Goal: Transaction & Acquisition: Subscribe to service/newsletter

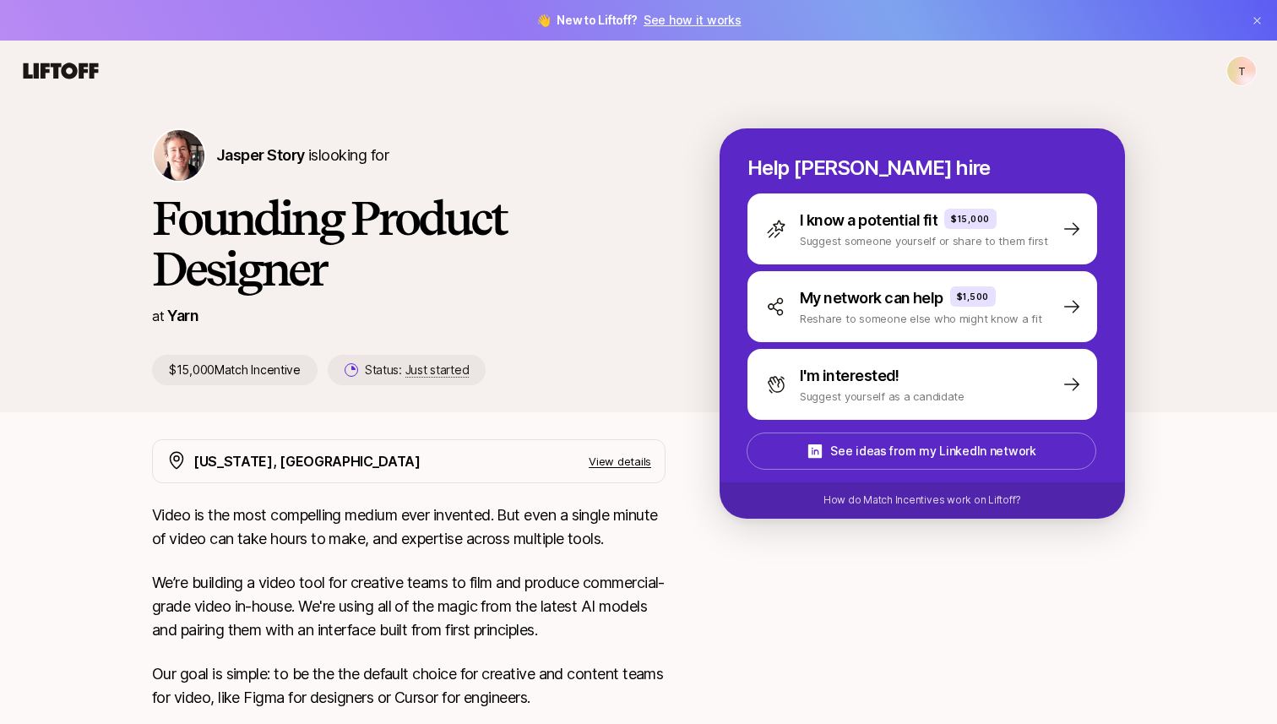
click at [1244, 70] on html "👋 New to Liftoff? See how it works T T [PERSON_NAME] Story is looking for Found…" at bounding box center [638, 362] width 1277 height 724
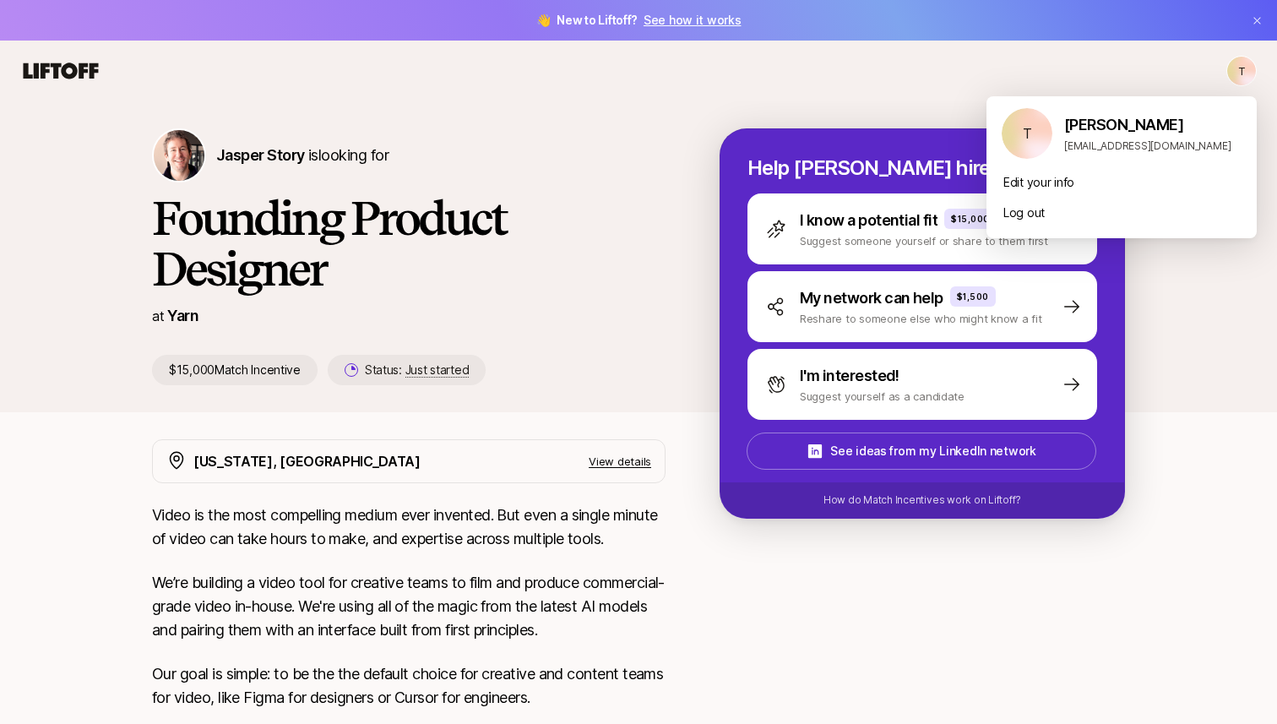
click at [944, 118] on html "👋 New to Liftoff? See how it works T T Jasper Story is looking for Founding Pro…" at bounding box center [638, 362] width 1277 height 724
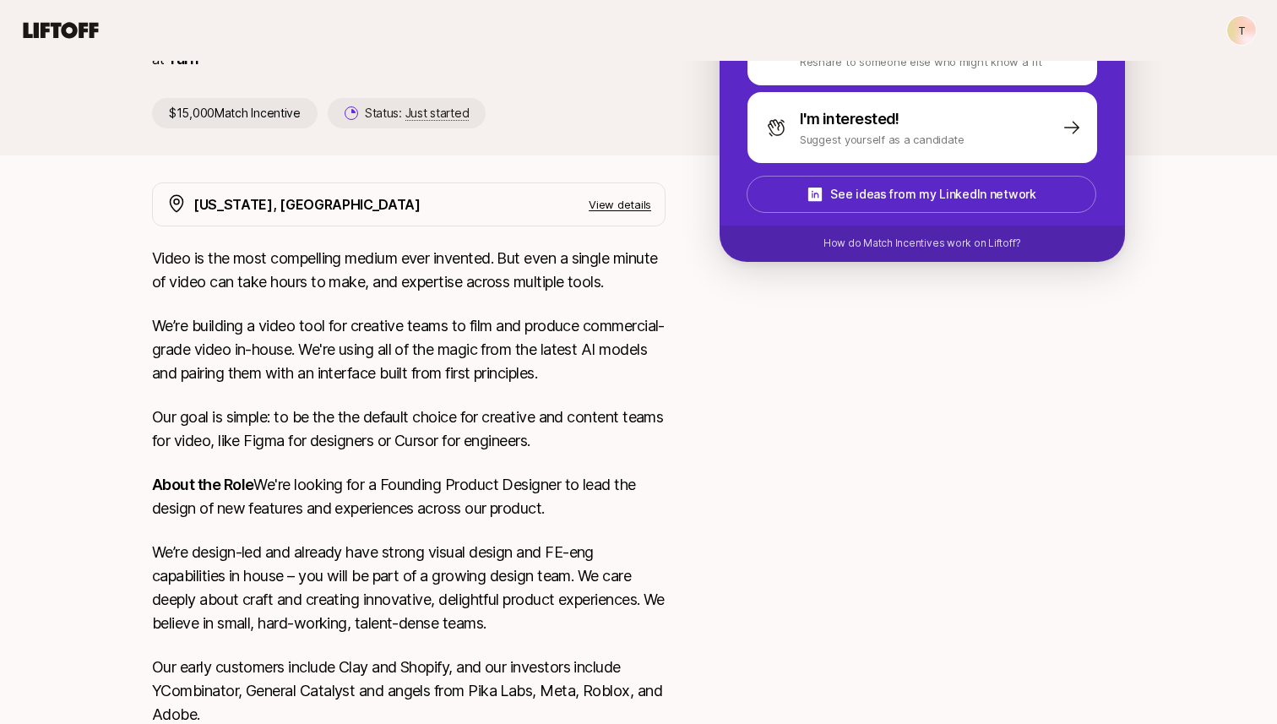
scroll to position [277, 0]
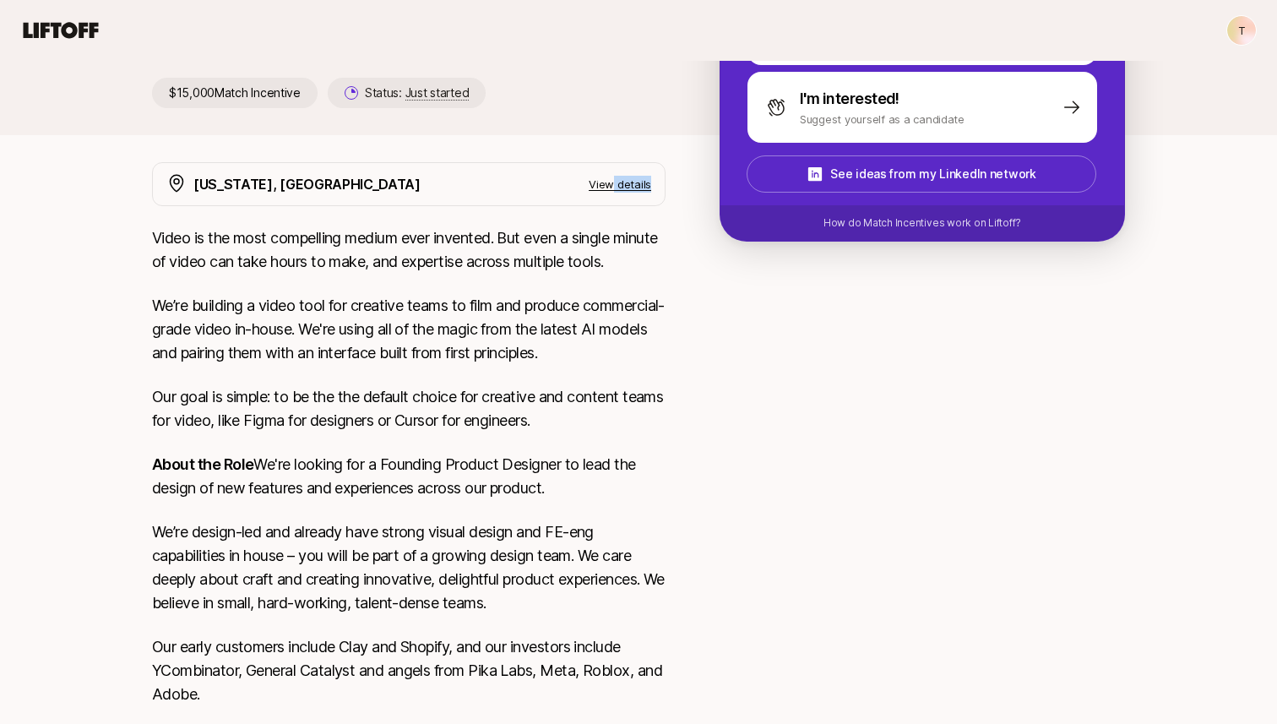
click at [611, 191] on div "New York, NY View details" at bounding box center [408, 184] width 513 height 44
click at [605, 184] on p "View details" at bounding box center [619, 184] width 62 height 17
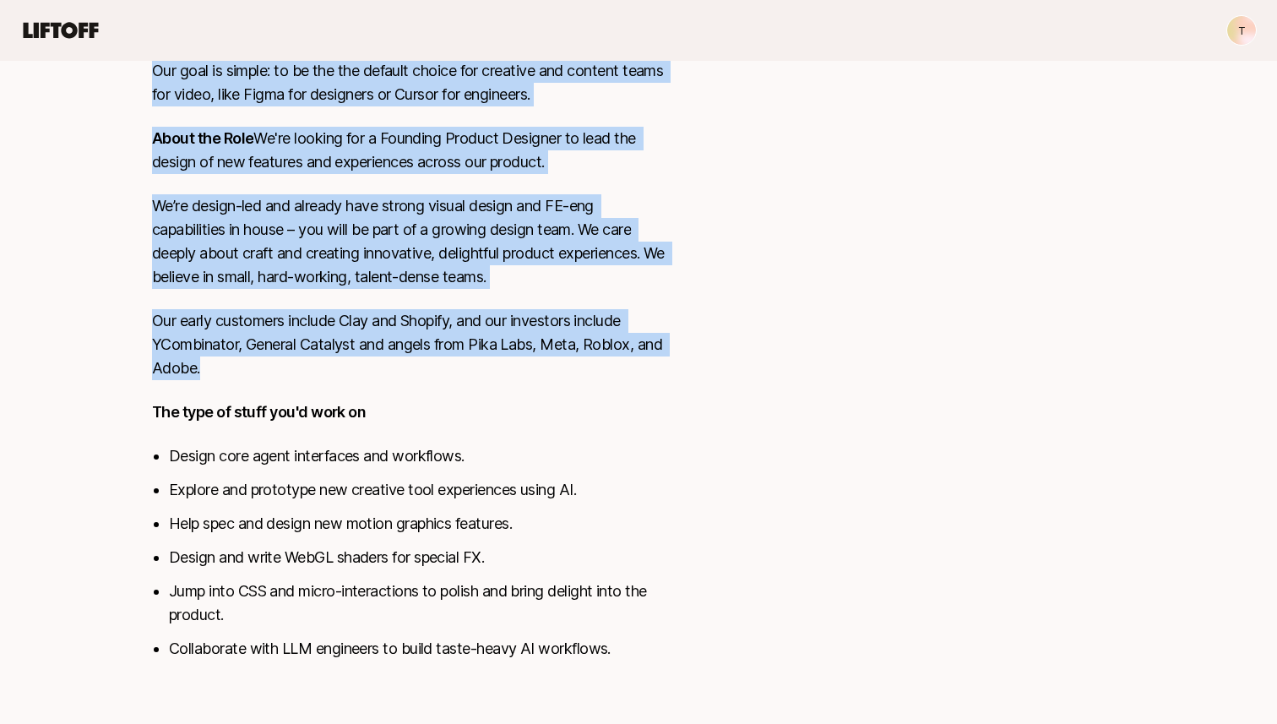
scroll to position [664, 0]
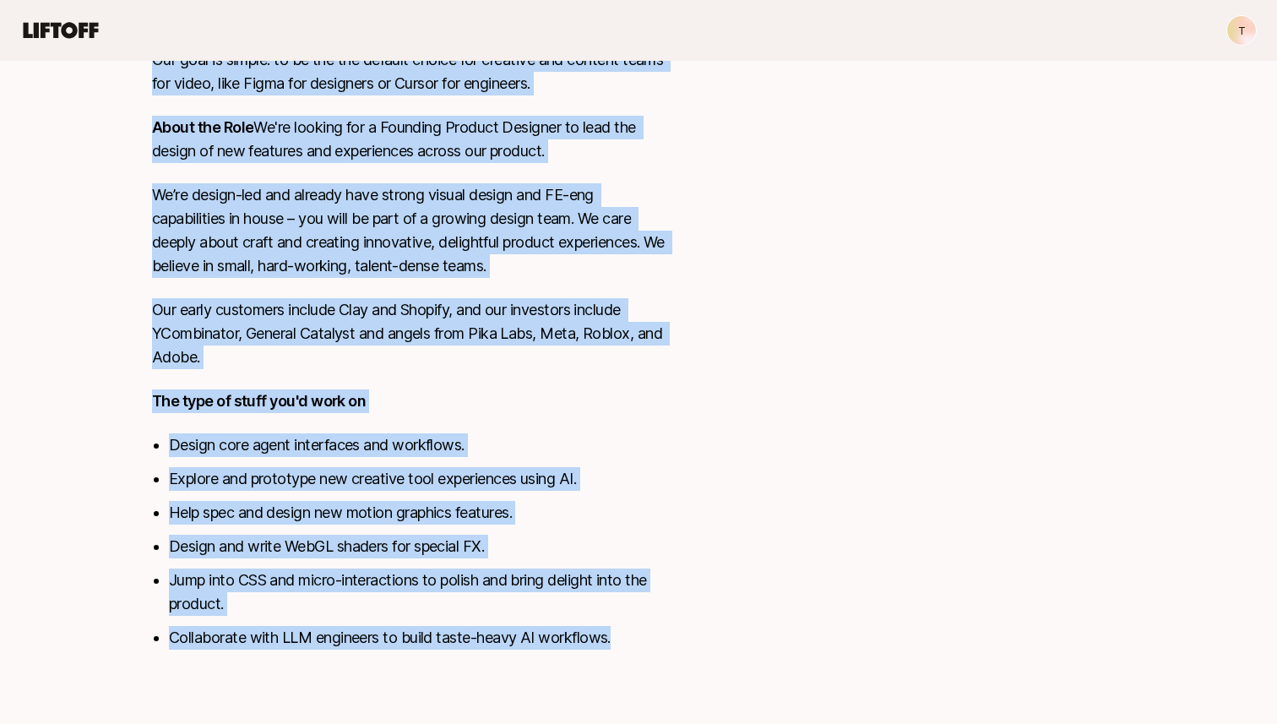
drag, startPoint x: 154, startPoint y: 260, endPoint x: 740, endPoint y: 635, distance: 696.3
click at [740, 635] on div "New York, NY Hide details This is an in-person role based in our Soho, NYC offi…" at bounding box center [638, 224] width 1013 height 892
copy div "Video is the most compelling medium ever invented. But even a single minute of …"
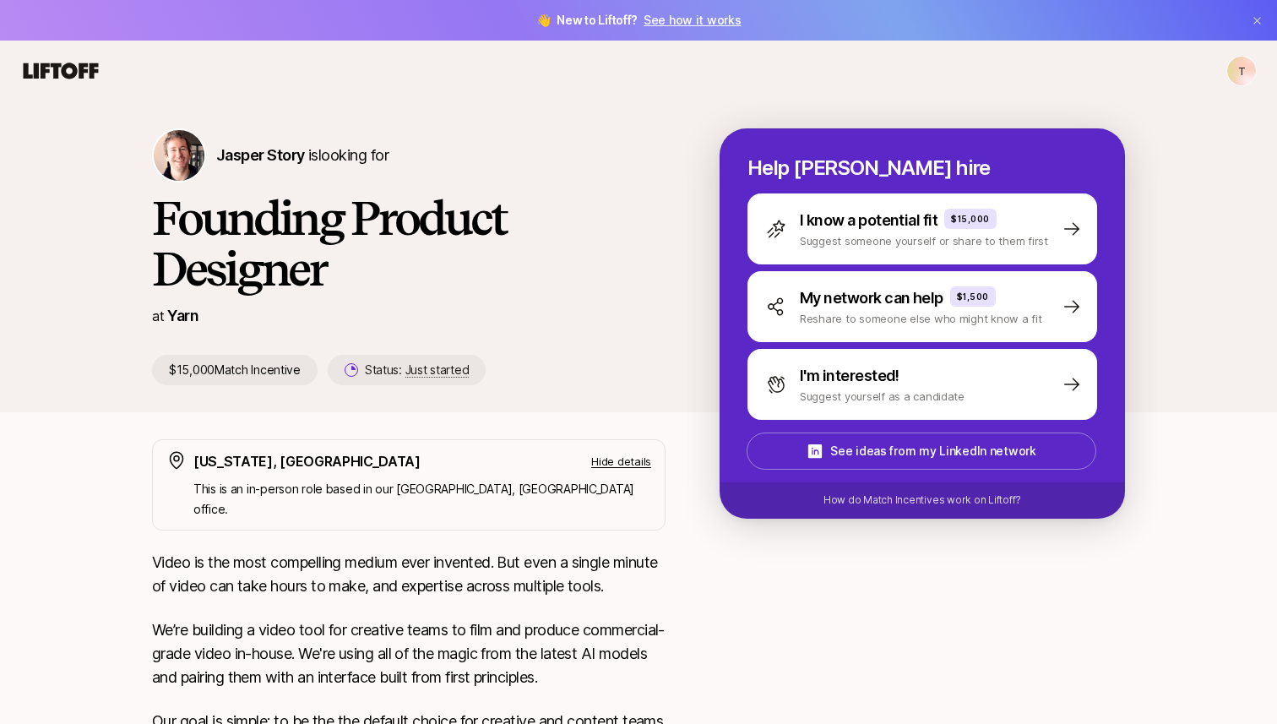
click at [690, 193] on div "Jasper Story is looking for Founding Product Designer at Yarn $15,000 Match Inc…" at bounding box center [435, 256] width 567 height 257
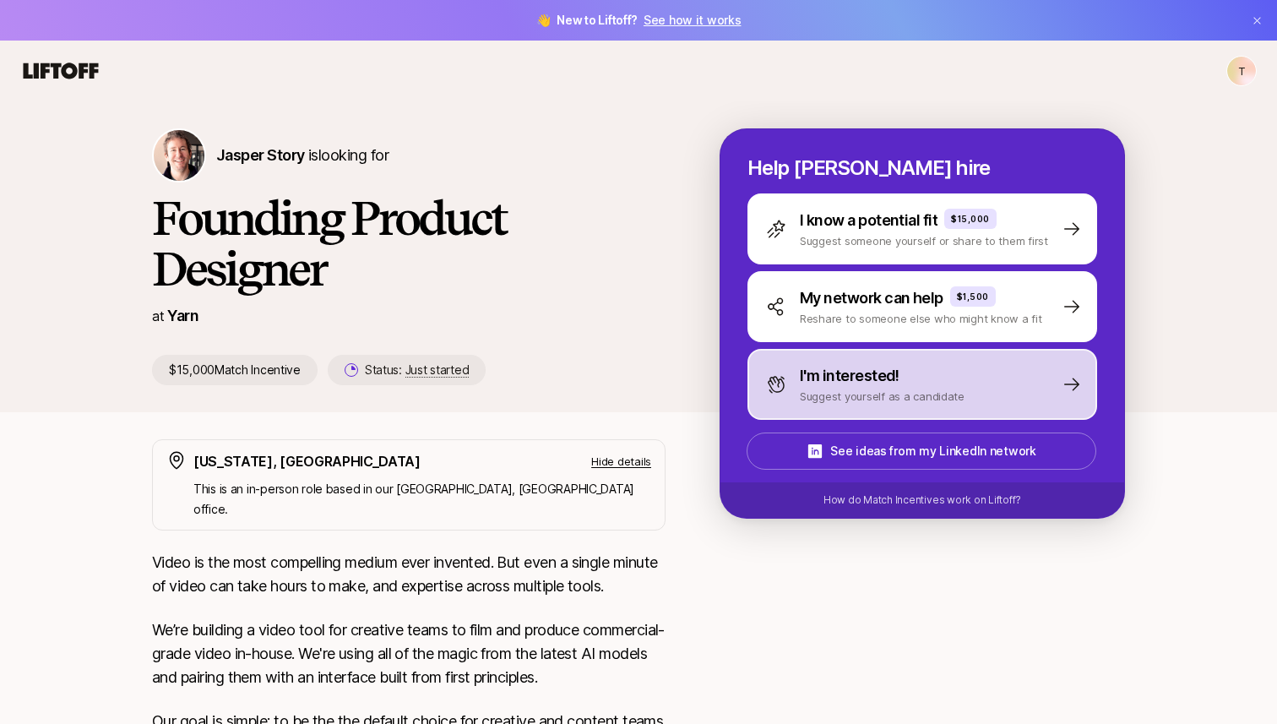
click at [886, 388] on p "Suggest yourself as a candidate" at bounding box center [882, 396] width 165 height 17
type textarea "x"
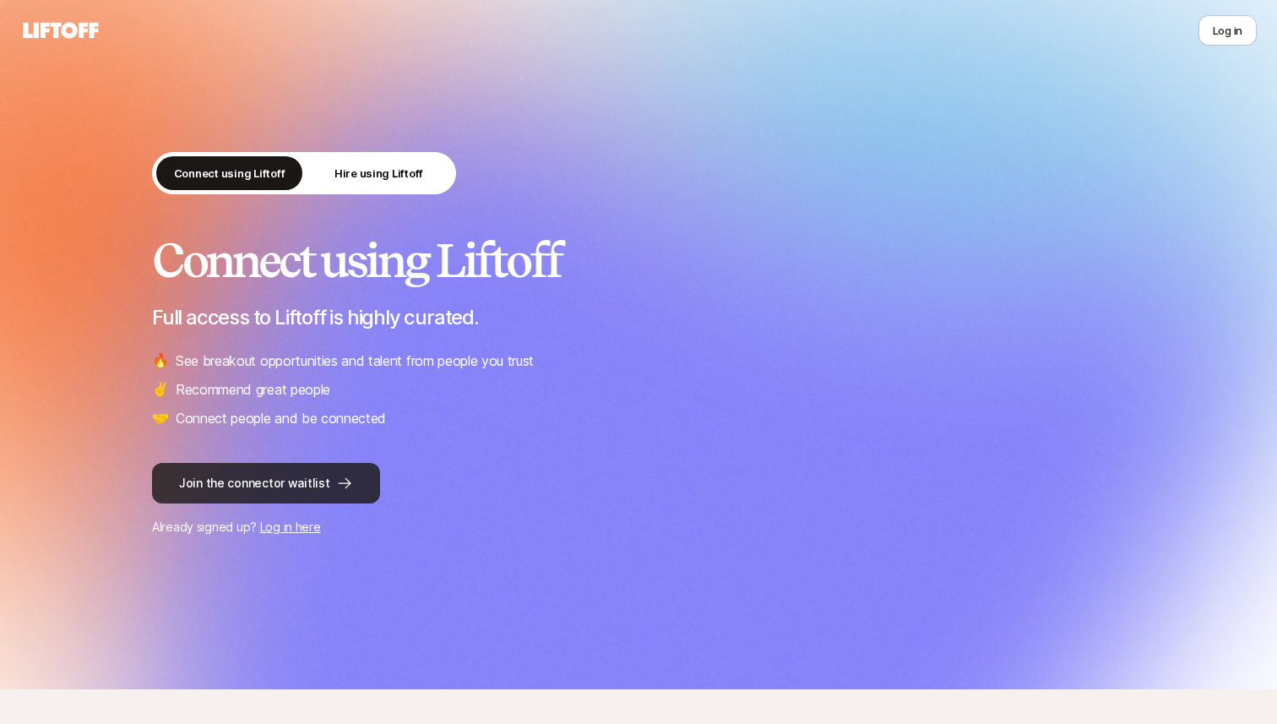
click at [261, 480] on button "Join the connector waitlist" at bounding box center [266, 483] width 228 height 41
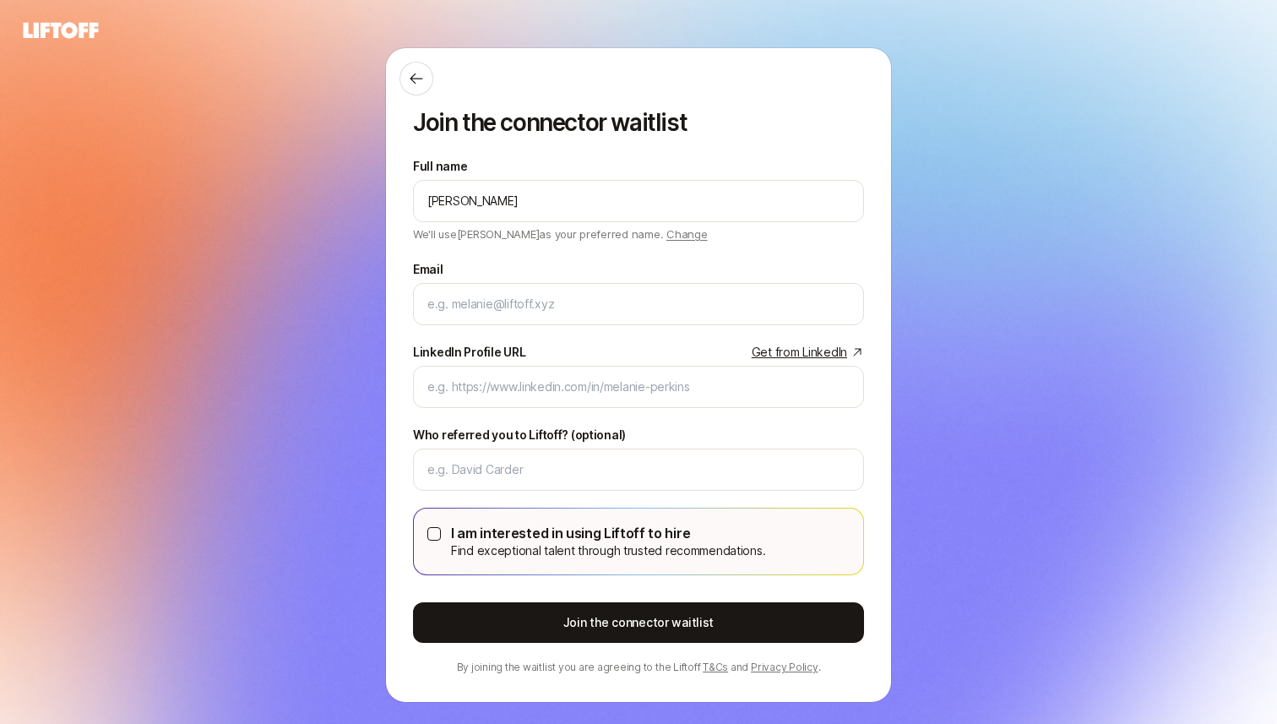
type input "[PERSON_NAME]"
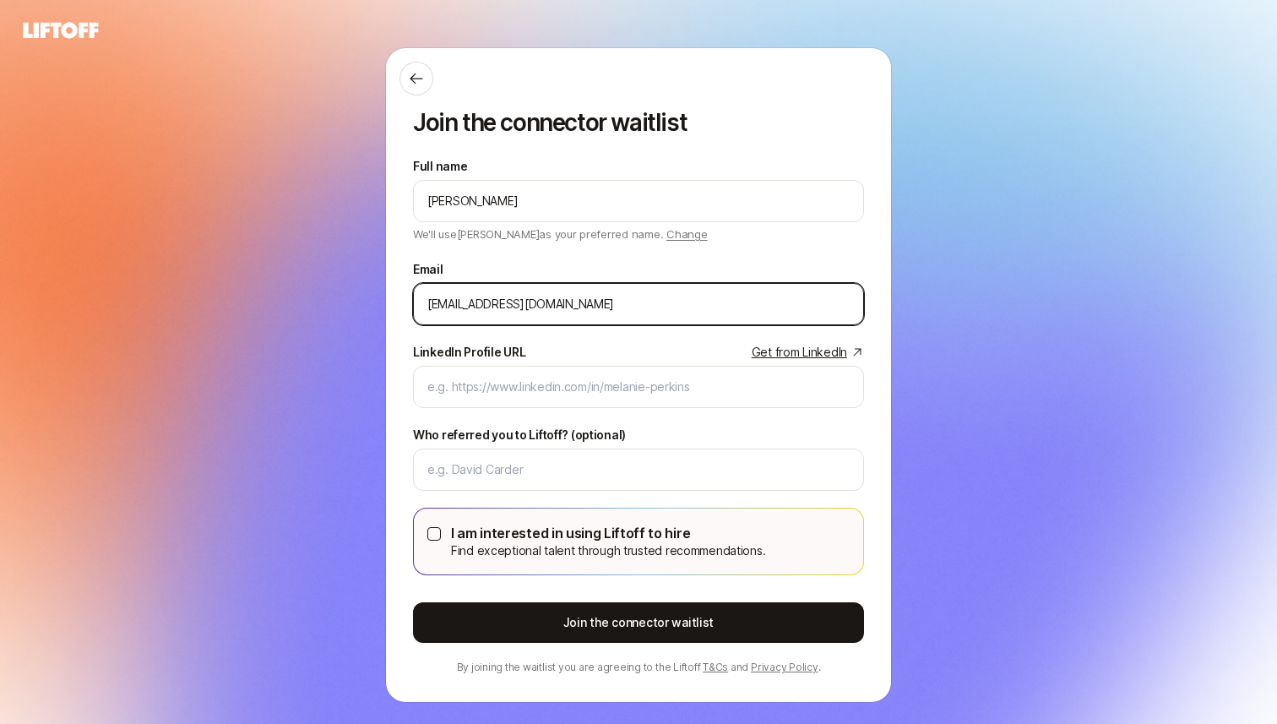
type input "[EMAIL_ADDRESS][DOMAIN_NAME]"
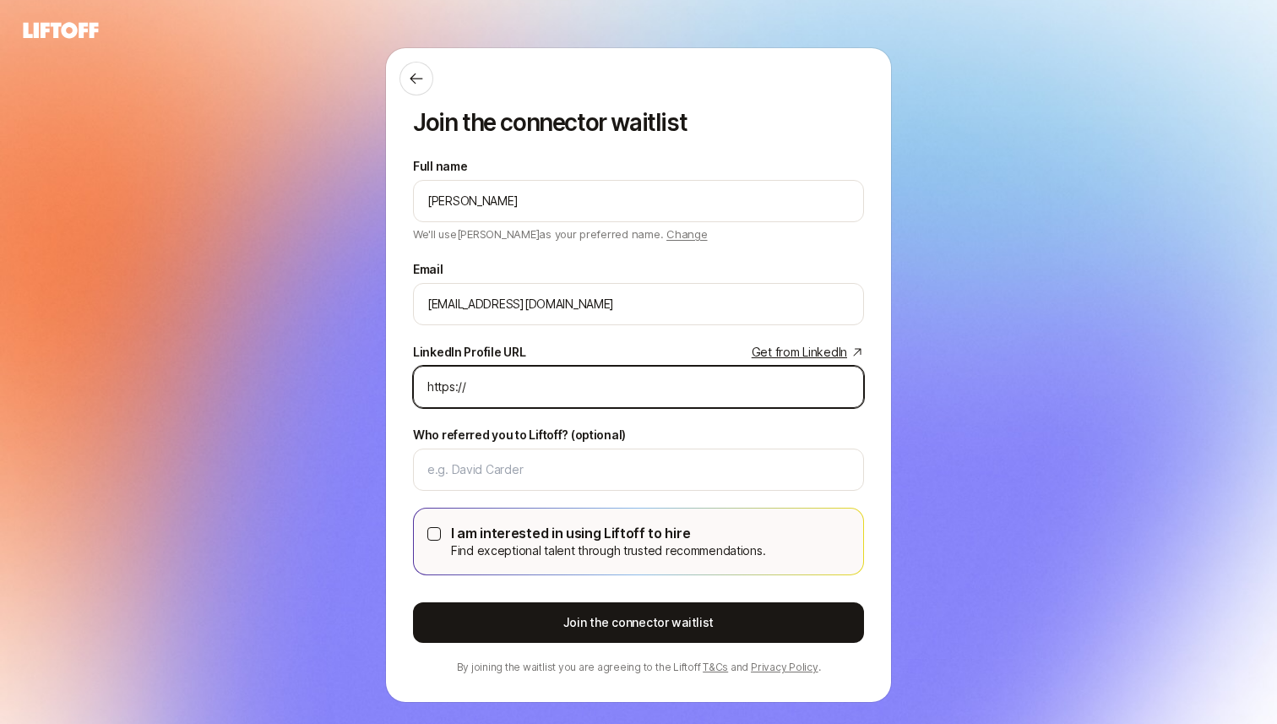
drag, startPoint x: 612, startPoint y: 380, endPoint x: 317, endPoint y: 371, distance: 295.7
click at [317, 371] on div "Join the connector waitlist Full name [PERSON_NAME] We'll use [PERSON_NAME] as …" at bounding box center [638, 374] width 1277 height 655
paste input "[DOMAIN_NAME][URL]"
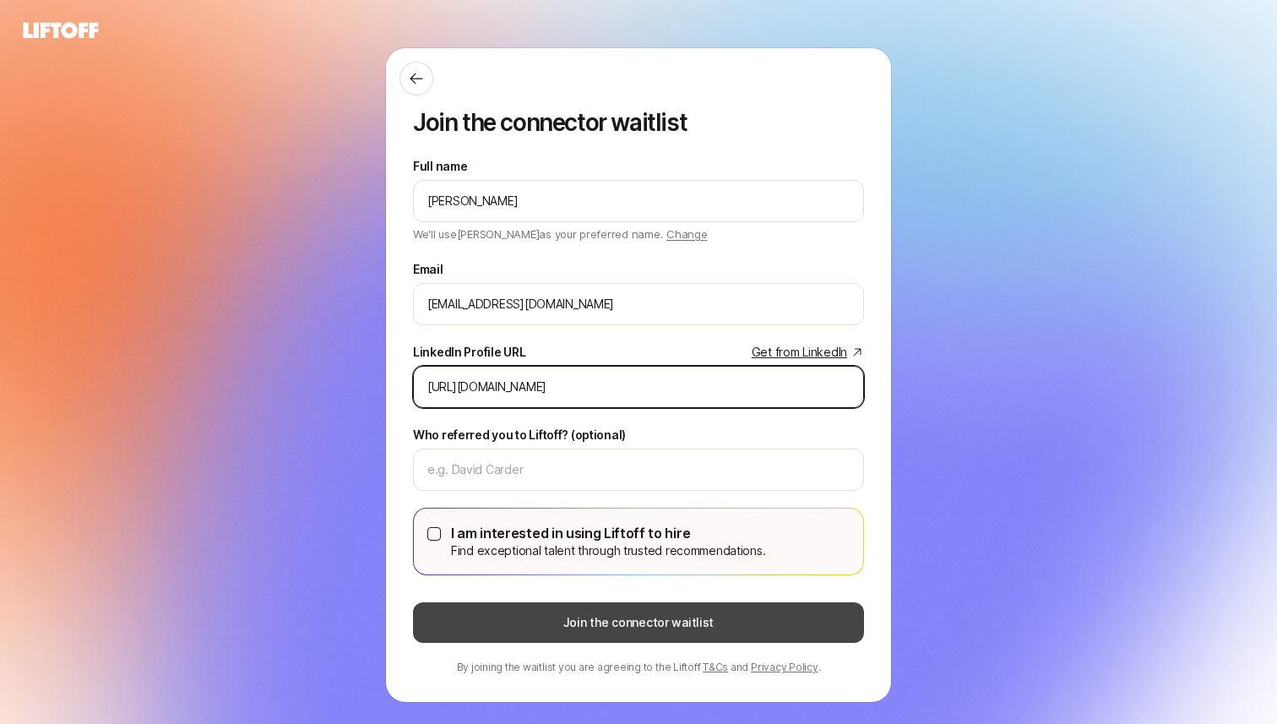
type input "[URL][DOMAIN_NAME]"
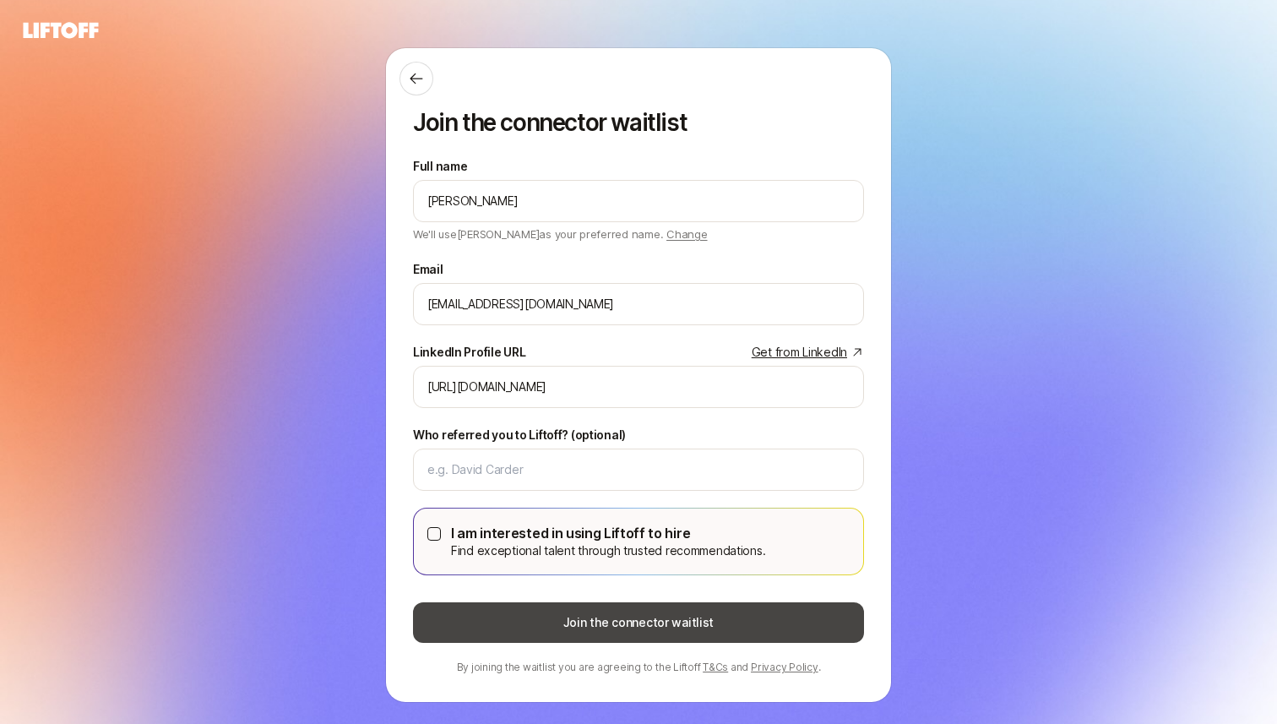
click at [482, 626] on button "Join the connector waitlist" at bounding box center [638, 622] width 451 height 41
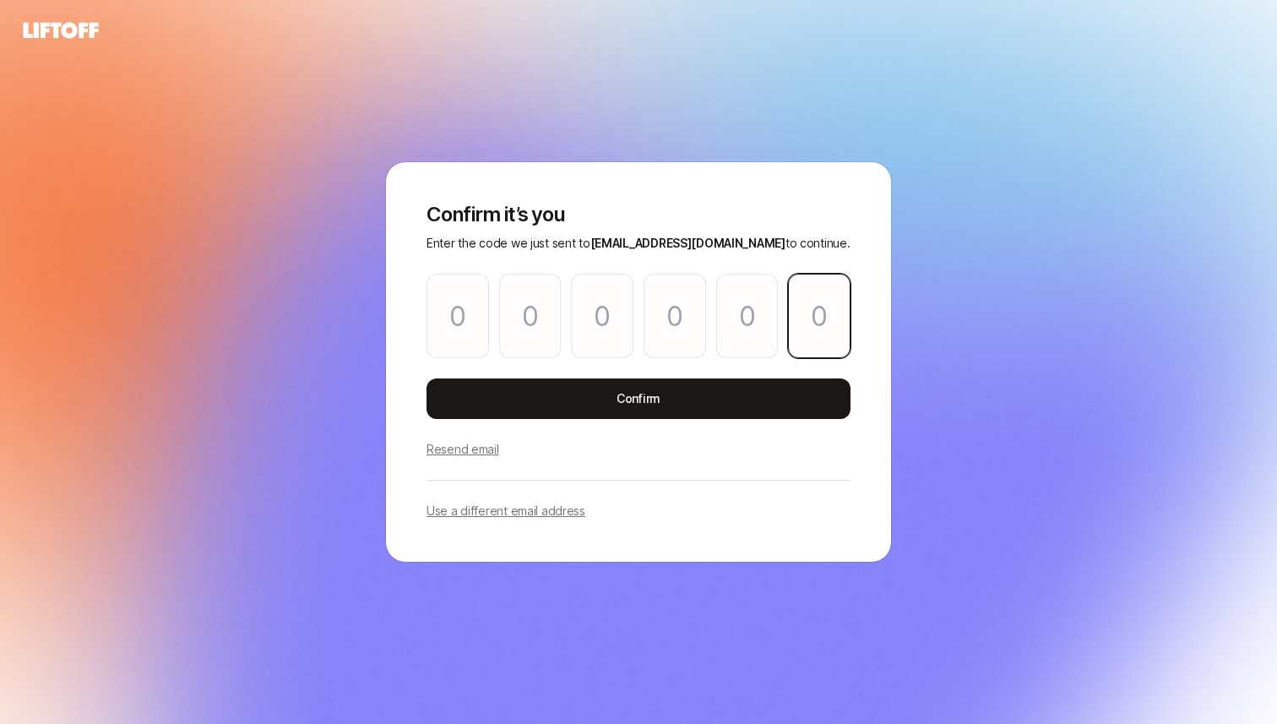
paste input "8"
type input "4"
type input "7"
type input "8"
type input "4"
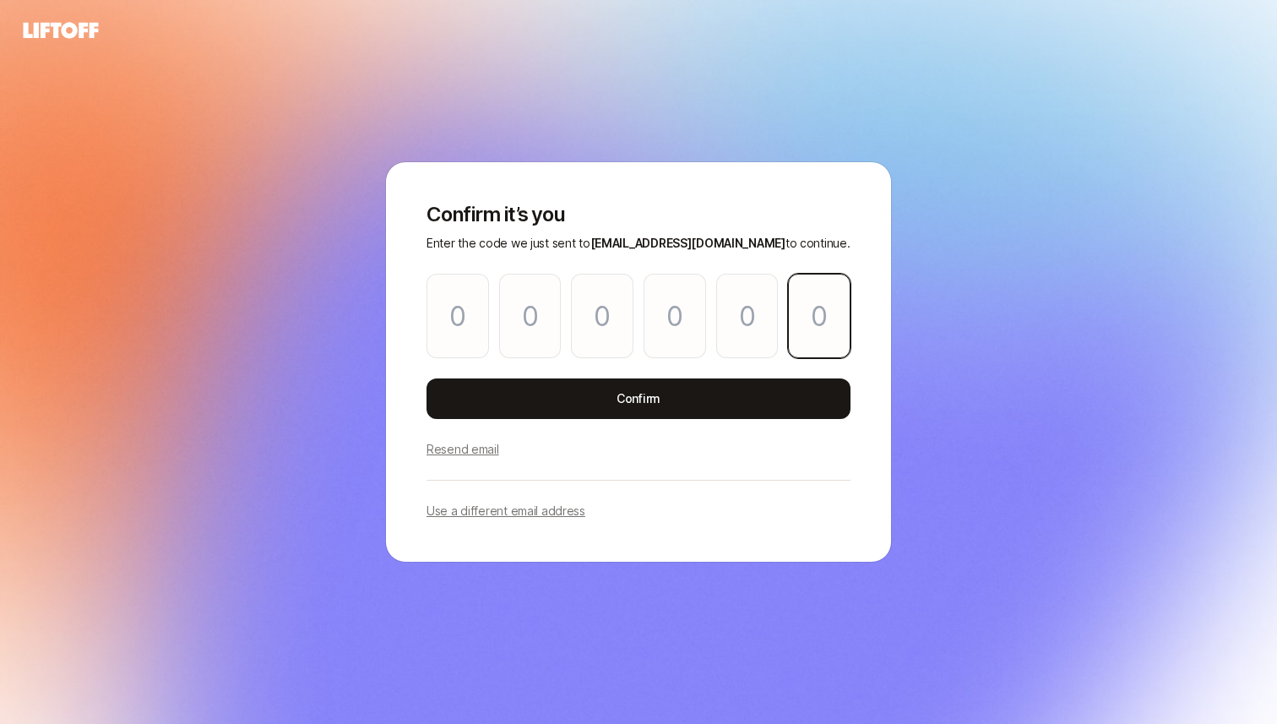
type input "0"
type input "8"
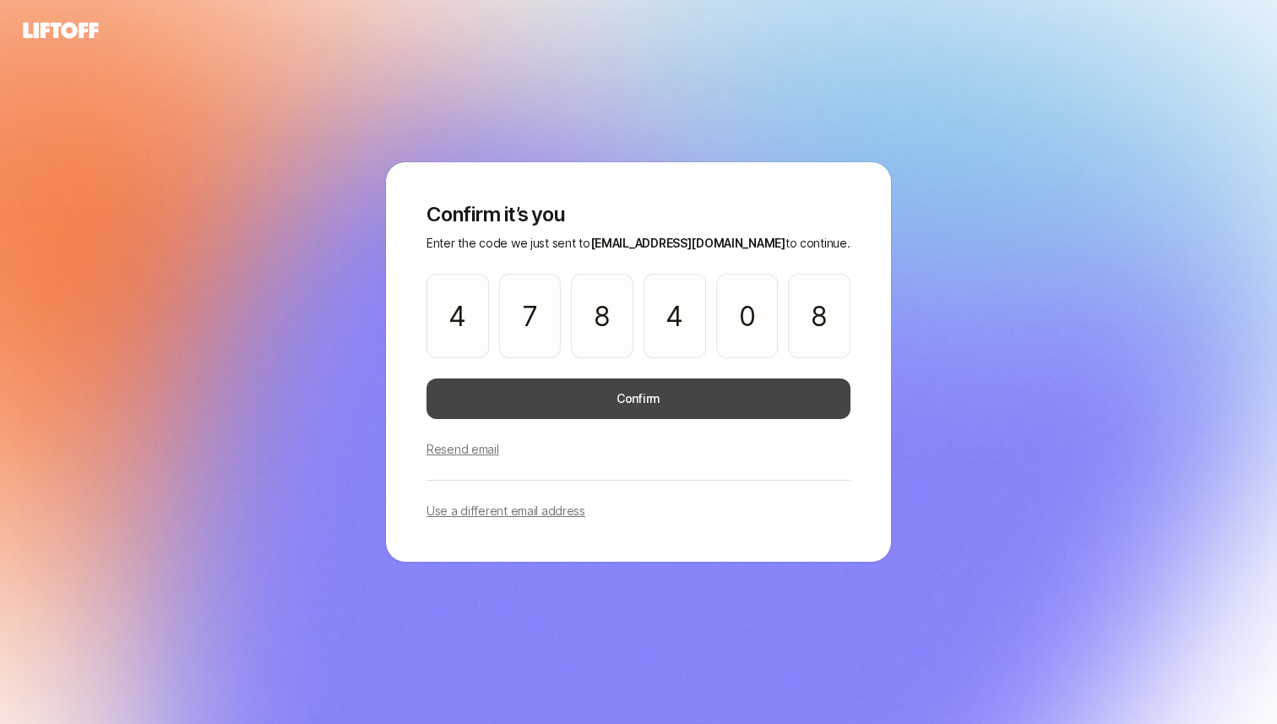
click at [664, 391] on button "Confirm" at bounding box center [638, 398] width 424 height 41
